Goal: Information Seeking & Learning: Learn about a topic

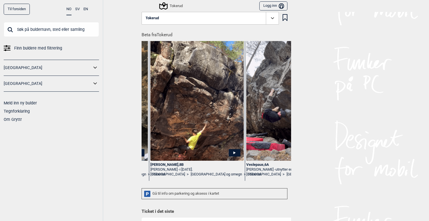
click at [274, 18] on icon at bounding box center [272, 18] width 7 height 7
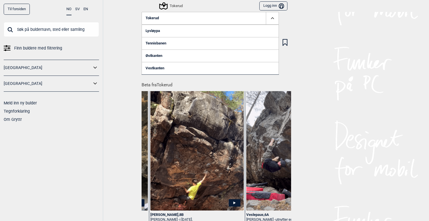
click at [310, 72] on div "Til forsiden NO SV EN Finn buldere med filtrering Norge Sverige Meld inn ny bul…" at bounding box center [214, 110] width 429 height 221
click at [39, 30] on input "text" at bounding box center [51, 29] width 95 height 15
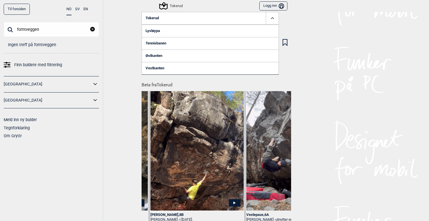
click at [21, 29] on input "forntveggen" at bounding box center [51, 29] width 95 height 15
type input "fontveggen"
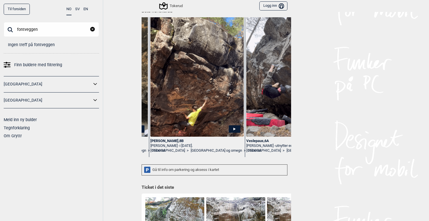
scroll to position [73, 0]
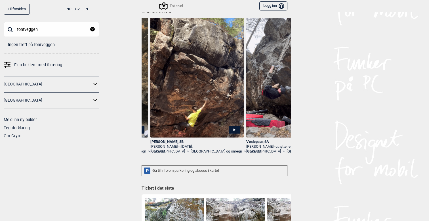
click at [197, 174] on div "Gå til info om parkering og aksess i kartet" at bounding box center [214, 171] width 146 height 11
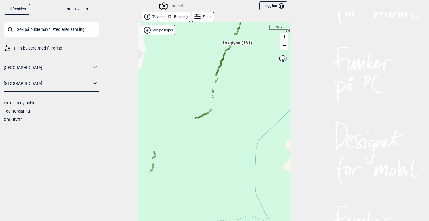
scroll to position [9, 0]
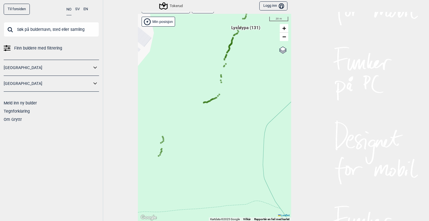
drag, startPoint x: 209, startPoint y: 131, endPoint x: 218, endPoint y: 124, distance: 11.7
click at [218, 124] on div "Hallingdal Gol Ål Stange Kolomoen Vallset Tangen Sørli Åsbygda Buskerud syd Kon…" at bounding box center [214, 118] width 153 height 208
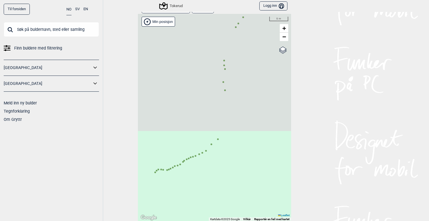
drag, startPoint x: 238, startPoint y: 62, endPoint x: 228, endPoint y: 197, distance: 136.2
click at [228, 197] on div "Hallingdal Gol Ål Stange Kolomoen Vallset Tangen Sørli Åsbygda Buskerud syd Kon…" at bounding box center [214, 118] width 153 height 208
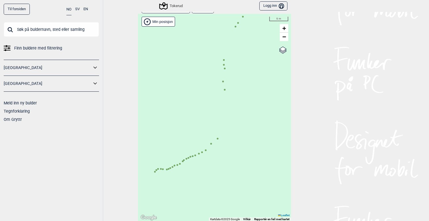
drag, startPoint x: 253, startPoint y: 113, endPoint x: 238, endPoint y: 119, distance: 16.2
click at [238, 119] on div "Hallingdal Gol Ål Stange Kolomoen Vallset Tangen Sørli Åsbygda Buskerud syd Kon…" at bounding box center [214, 118] width 153 height 208
click at [282, 54] on label "Google satellite" at bounding box center [271, 54] width 28 height 6
click at [261, 54] on input "Google satellite" at bounding box center [259, 54] width 4 height 4
radio input "true"
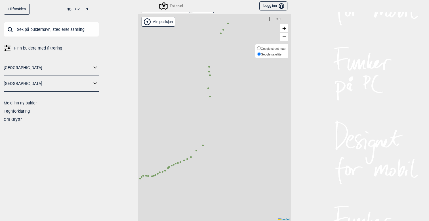
click at [282, 54] on label "Google satellite" at bounding box center [271, 54] width 28 height 6
click at [261, 54] on input "Google satellite" at bounding box center [259, 54] width 4 height 4
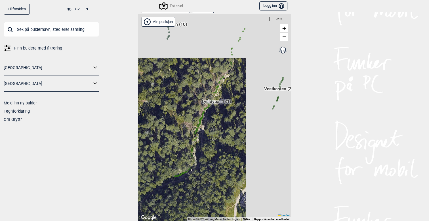
drag, startPoint x: 267, startPoint y: 84, endPoint x: 207, endPoint y: 148, distance: 87.9
click at [207, 148] on div "Hallingdal Gol Ål Stange Kolomoen Vallset Tangen Sørli Åsbygda Buskerud syd Kon…" at bounding box center [214, 118] width 153 height 208
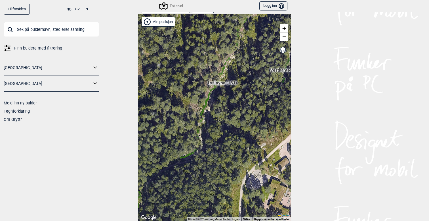
drag, startPoint x: 240, startPoint y: 132, endPoint x: 246, endPoint y: 113, distance: 19.6
click at [246, 113] on div "Hallingdal Gol Ål Stange Kolomoen Vallset Tangen Sørli Åsbygda Buskerud syd Kon…" at bounding box center [214, 118] width 153 height 208
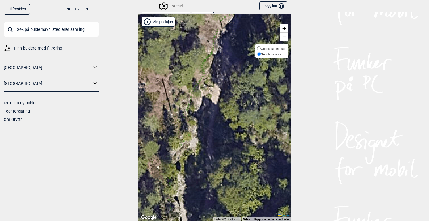
click at [257, 48] on input "Google street map" at bounding box center [259, 48] width 4 height 4
radio input "true"
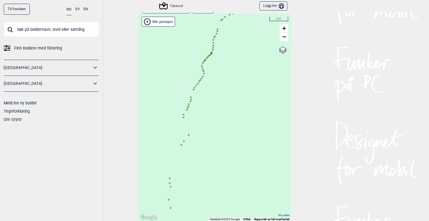
click at [194, 92] on div "Hallingdal Gol Ål Stange Kolomoen Vallset Tangen Sørli Åsbygda Buskerud syd Kon…" at bounding box center [214, 118] width 153 height 208
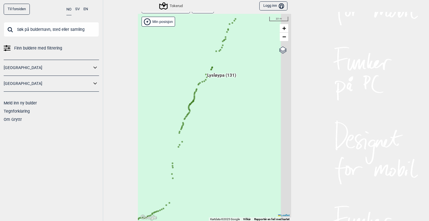
drag, startPoint x: 219, startPoint y: 81, endPoint x: 208, endPoint y: 105, distance: 26.8
click at [208, 105] on div "Hallingdal Gol Ål Stange Kolomoen Vallset Tangen Sørli Åsbygda Buskerud syd Kon…" at bounding box center [214, 118] width 153 height 208
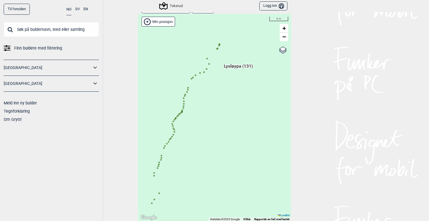
click at [246, 98] on div "Hallingdal Gol Ål Stange Kolomoen Vallset Tangen Sørli Åsbygda Buskerud syd Kon…" at bounding box center [214, 118] width 153 height 208
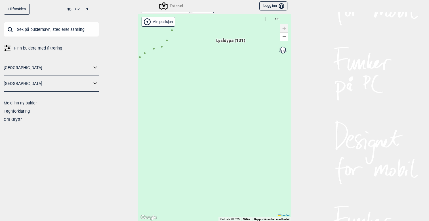
drag, startPoint x: 205, startPoint y: 101, endPoint x: 255, endPoint y: 168, distance: 82.9
click at [254, 167] on div "Hallingdal Gol Ål Stange Kolomoen Vallset Tangen Sørli Åsbygda Buskerud syd Kon…" at bounding box center [214, 118] width 153 height 208
click at [218, 87] on circle at bounding box center [218, 87] width 2 height 2
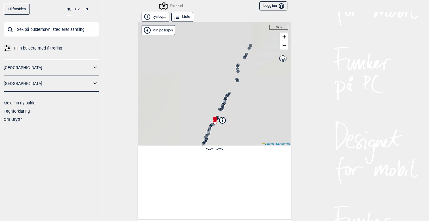
scroll to position [0, 4691]
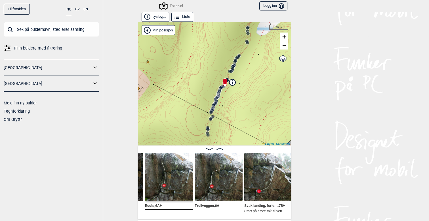
drag, startPoint x: 249, startPoint y: 105, endPoint x: 259, endPoint y: 66, distance: 40.9
click at [259, 66] on div "Tokerud" at bounding box center [214, 83] width 153 height 123
drag, startPoint x: 245, startPoint y: 94, endPoint x: 248, endPoint y: 72, distance: 21.8
click at [248, 72] on div "Tokerud" at bounding box center [214, 83] width 153 height 123
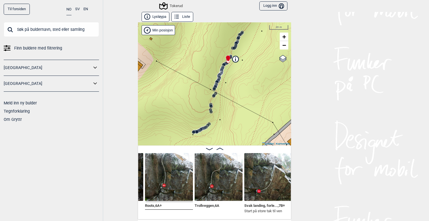
click at [184, 20] on button "Liste" at bounding box center [182, 17] width 22 height 10
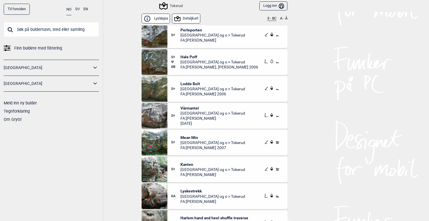
scroll to position [442, 0]
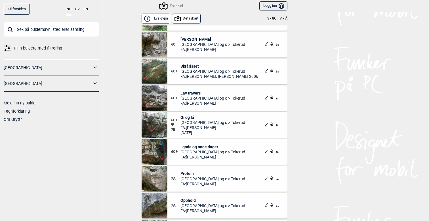
scroll to position [1932, 0]
click at [279, 153] on icon at bounding box center [277, 150] width 6 height 5
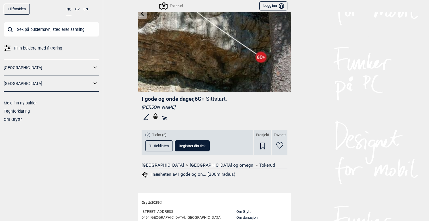
scroll to position [120, 0]
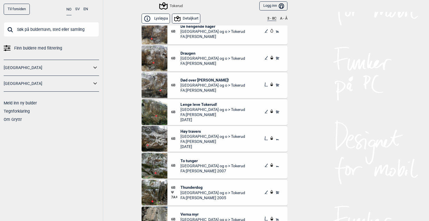
scroll to position [1170, 0]
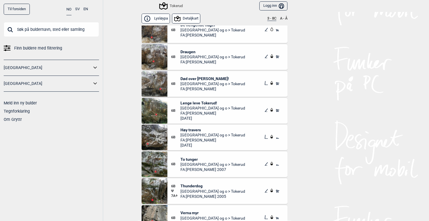
click at [189, 21] on button "Detaljkart" at bounding box center [186, 19] width 29 height 10
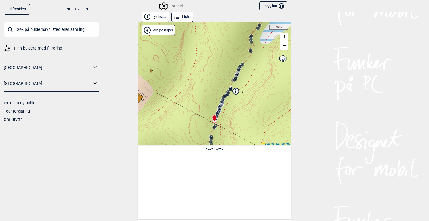
scroll to position [0, 2156]
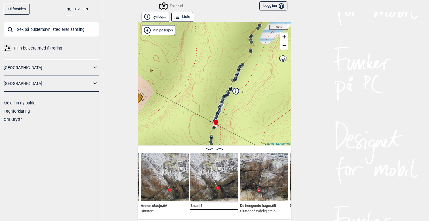
click at [149, 17] on icon at bounding box center [147, 17] width 6 height 6
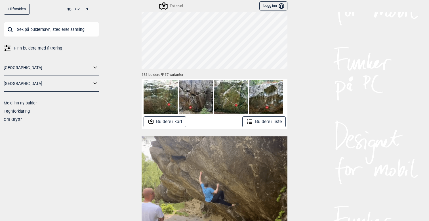
scroll to position [38, 0]
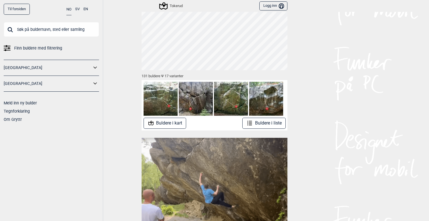
click at [171, 123] on button "Buldere i kart" at bounding box center [164, 123] width 43 height 11
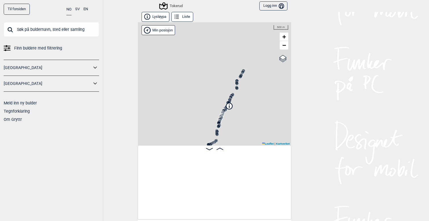
scroll to position [0, 44]
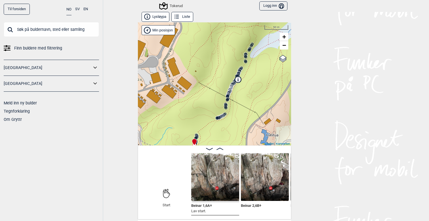
drag, startPoint x: 249, startPoint y: 113, endPoint x: 258, endPoint y: 86, distance: 27.8
click at [258, 86] on div "Tokerud" at bounding box center [214, 83] width 153 height 123
click at [242, 112] on div "Tokerud" at bounding box center [214, 83] width 153 height 123
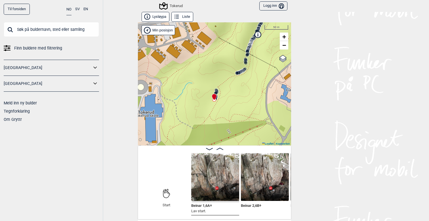
drag, startPoint x: 231, startPoint y: 128, endPoint x: 251, endPoint y: 83, distance: 49.3
click at [251, 83] on div "Tokerud" at bounding box center [214, 83] width 153 height 123
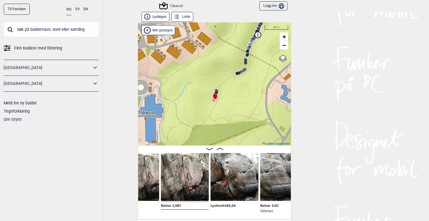
scroll to position [0, 125]
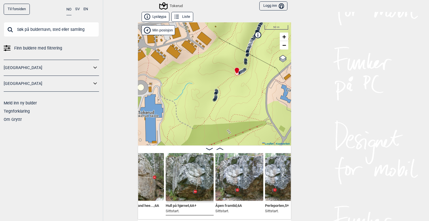
scroll to position [0, 715]
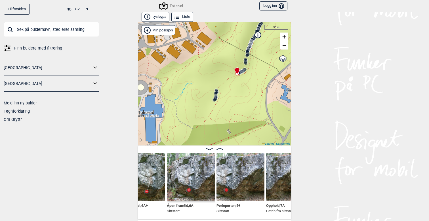
scroll to position [0, 764]
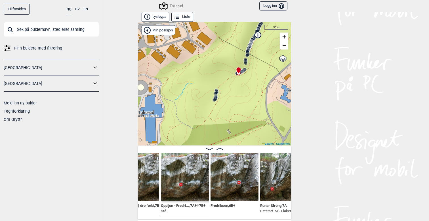
scroll to position [0, 1018]
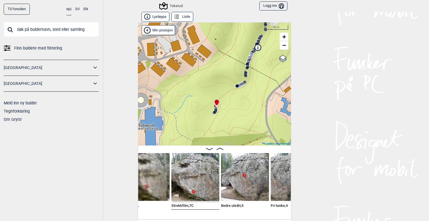
scroll to position [0, 493]
